Goal: Navigation & Orientation: Find specific page/section

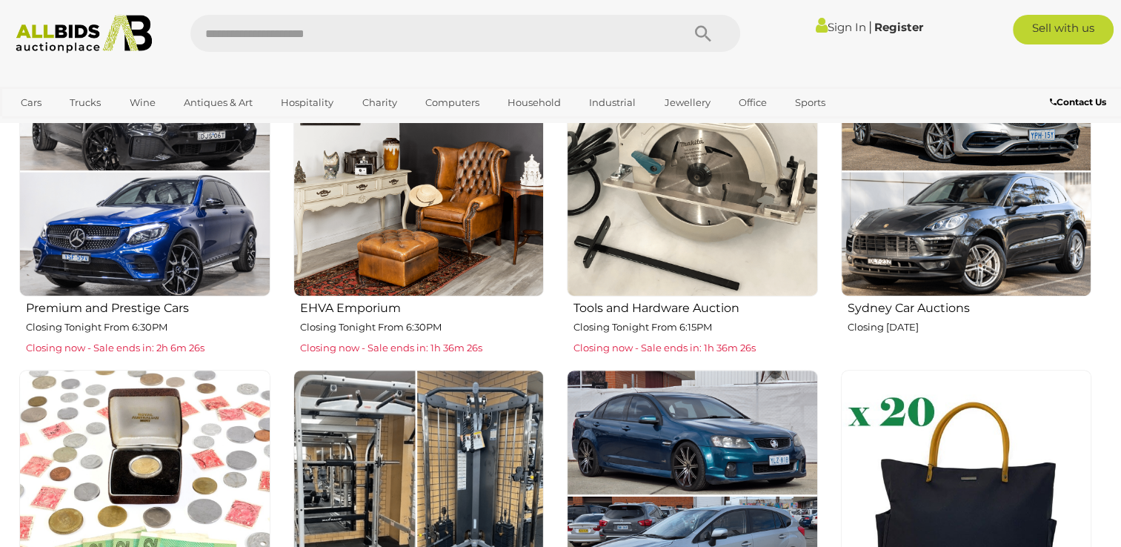
scroll to position [681, 0]
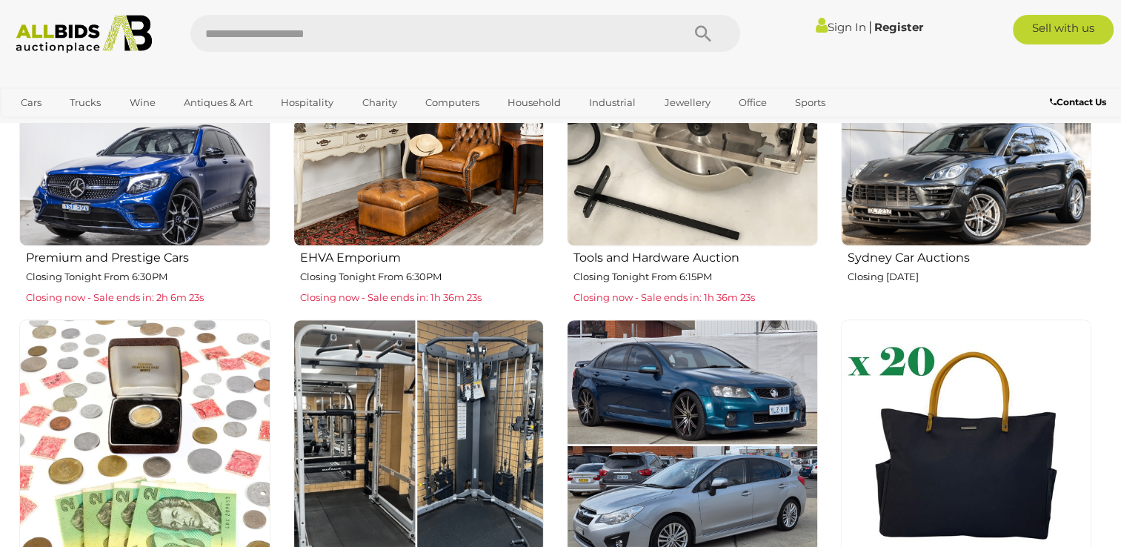
click at [732, 163] on img at bounding box center [692, 121] width 251 height 251
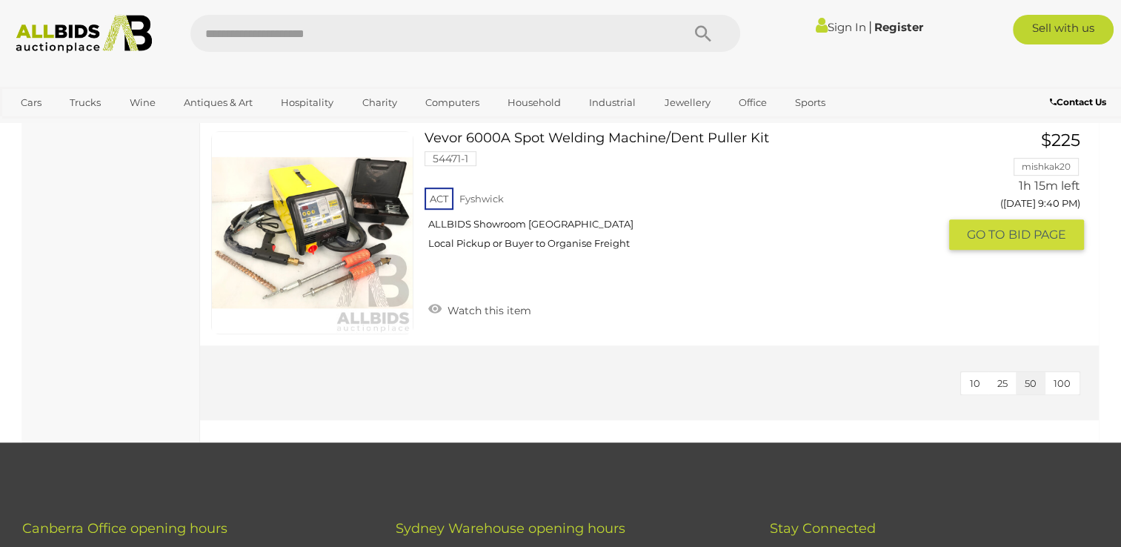
scroll to position [6458, 0]
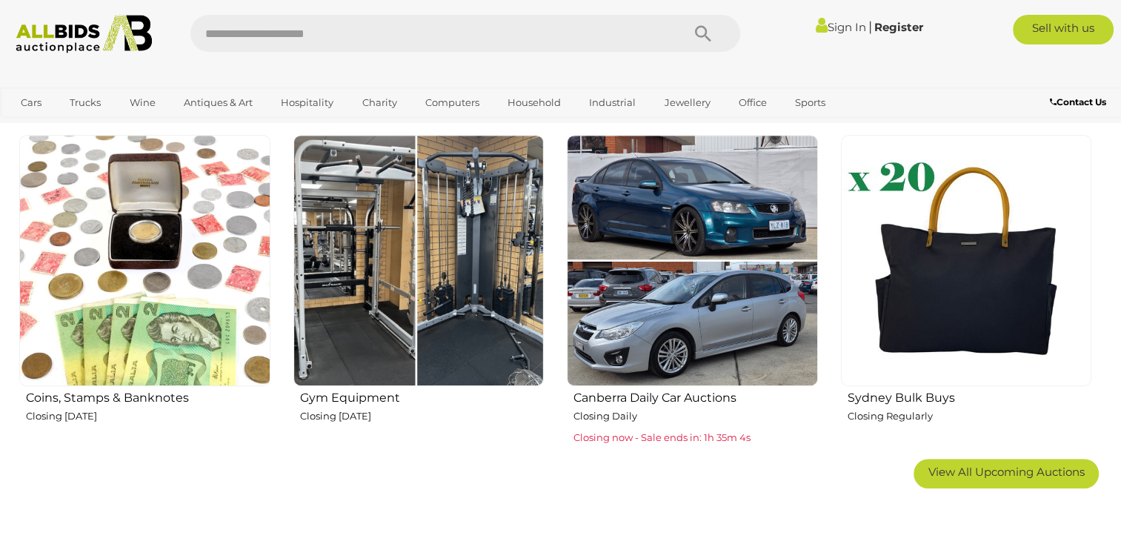
scroll to position [889, 0]
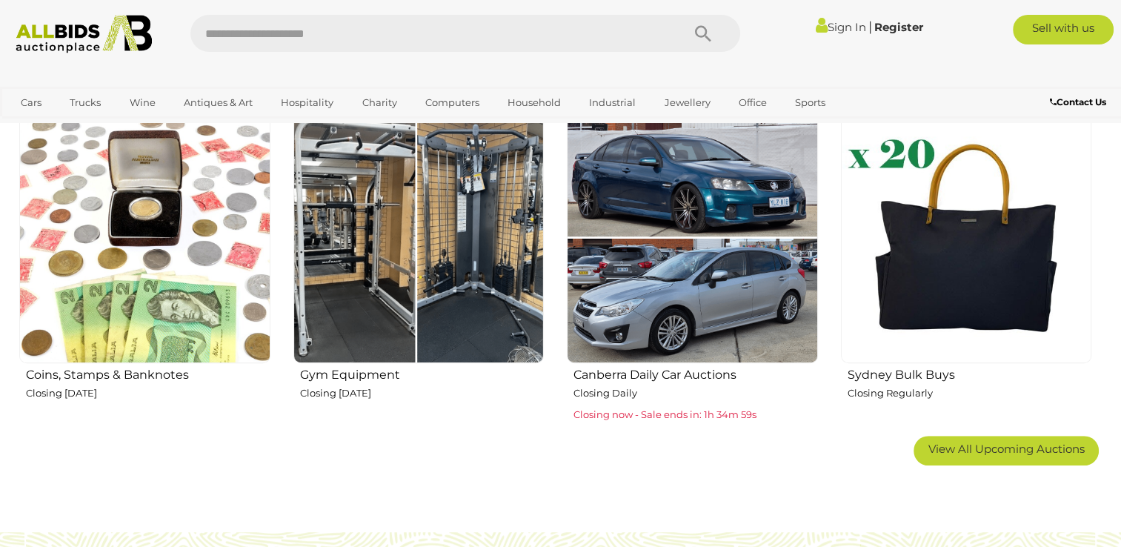
click at [397, 301] on img at bounding box center [418, 237] width 251 height 251
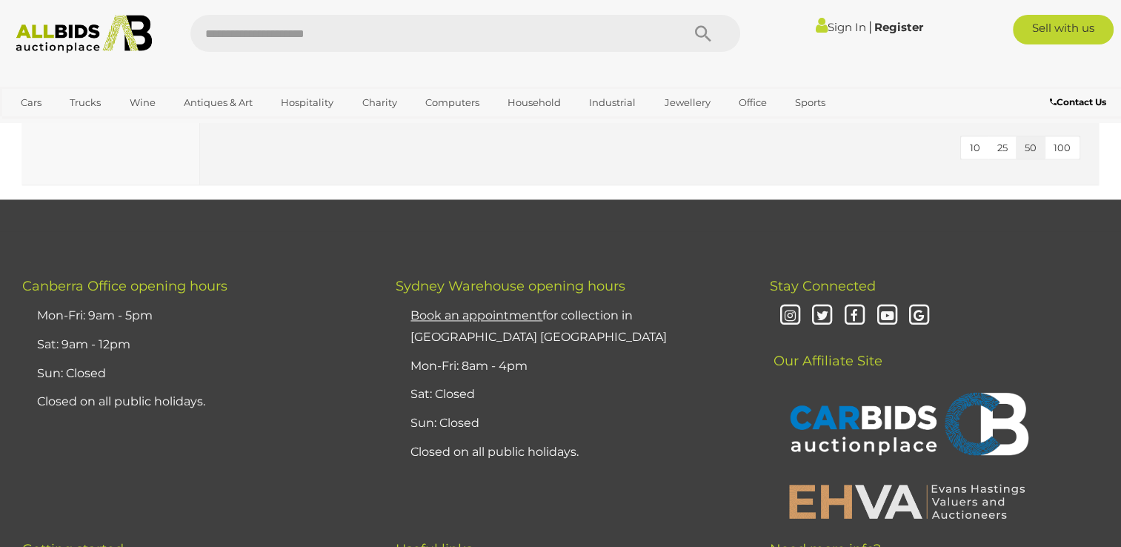
scroll to position [2103, 0]
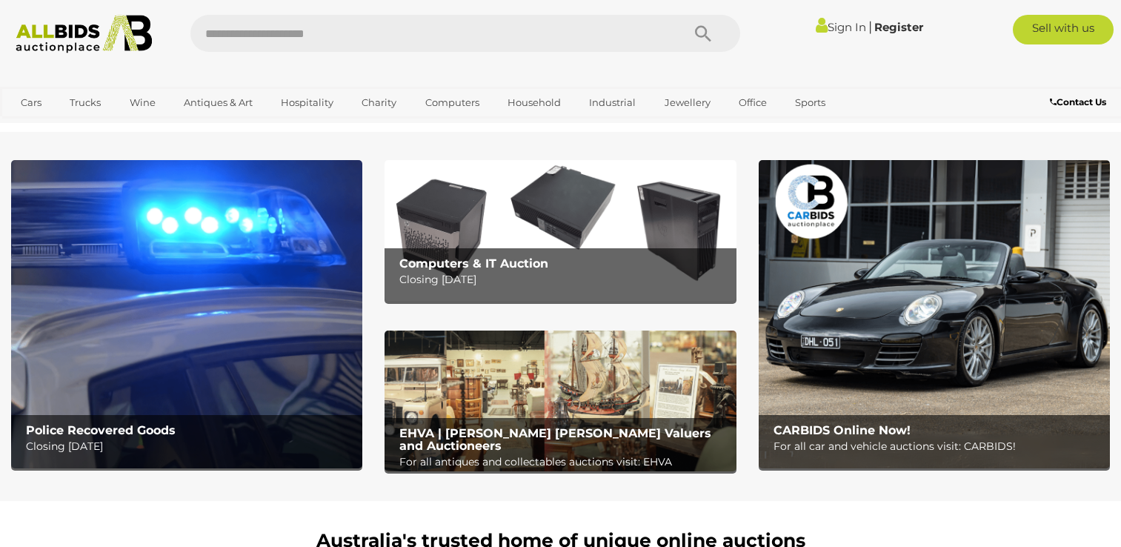
scroll to position [889, 0]
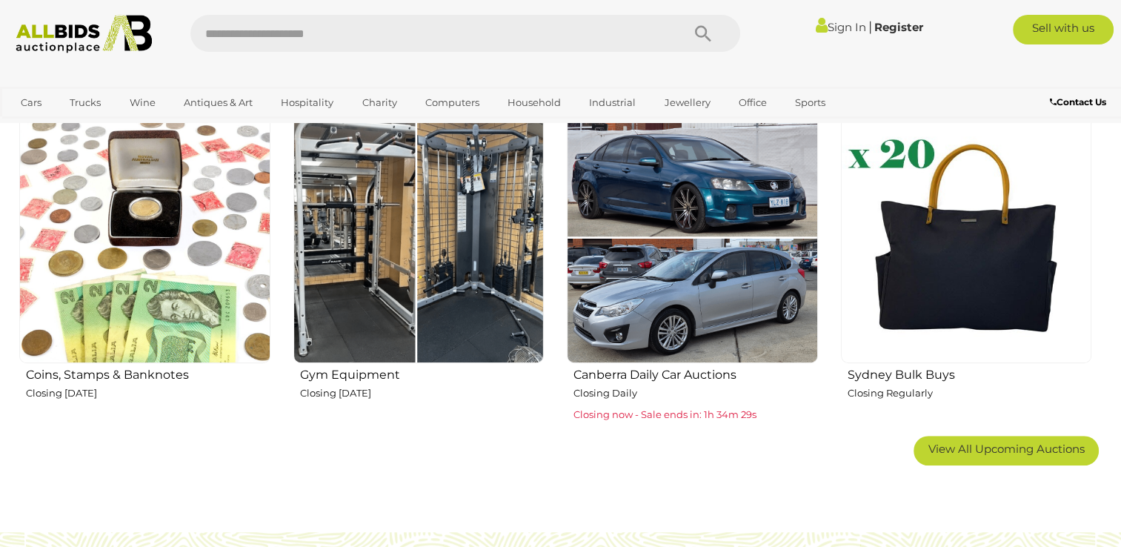
click at [657, 307] on img at bounding box center [692, 237] width 251 height 251
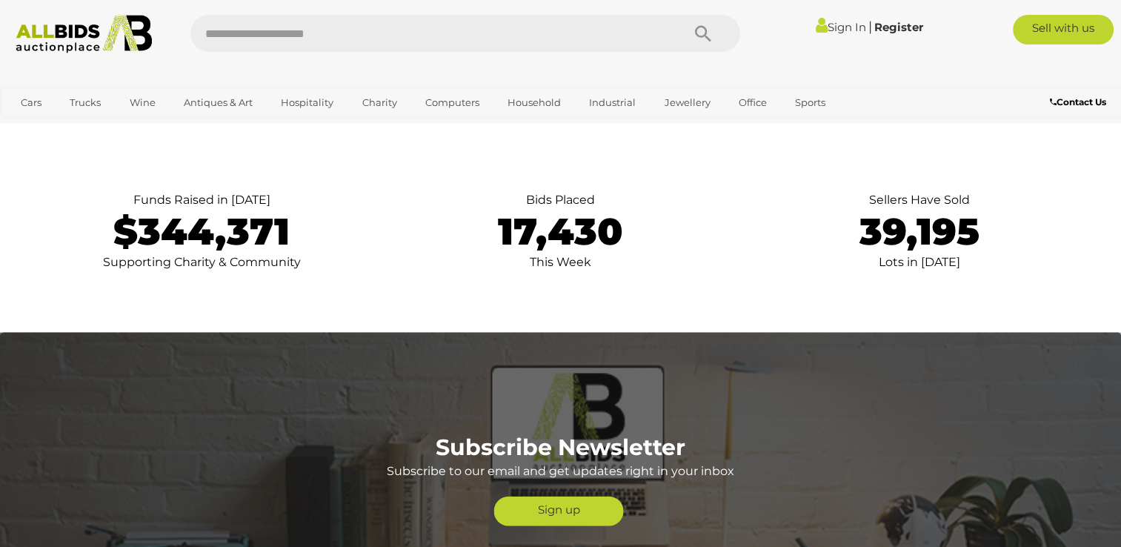
scroll to position [3140, 0]
